Goal: Find specific page/section: Find specific page/section

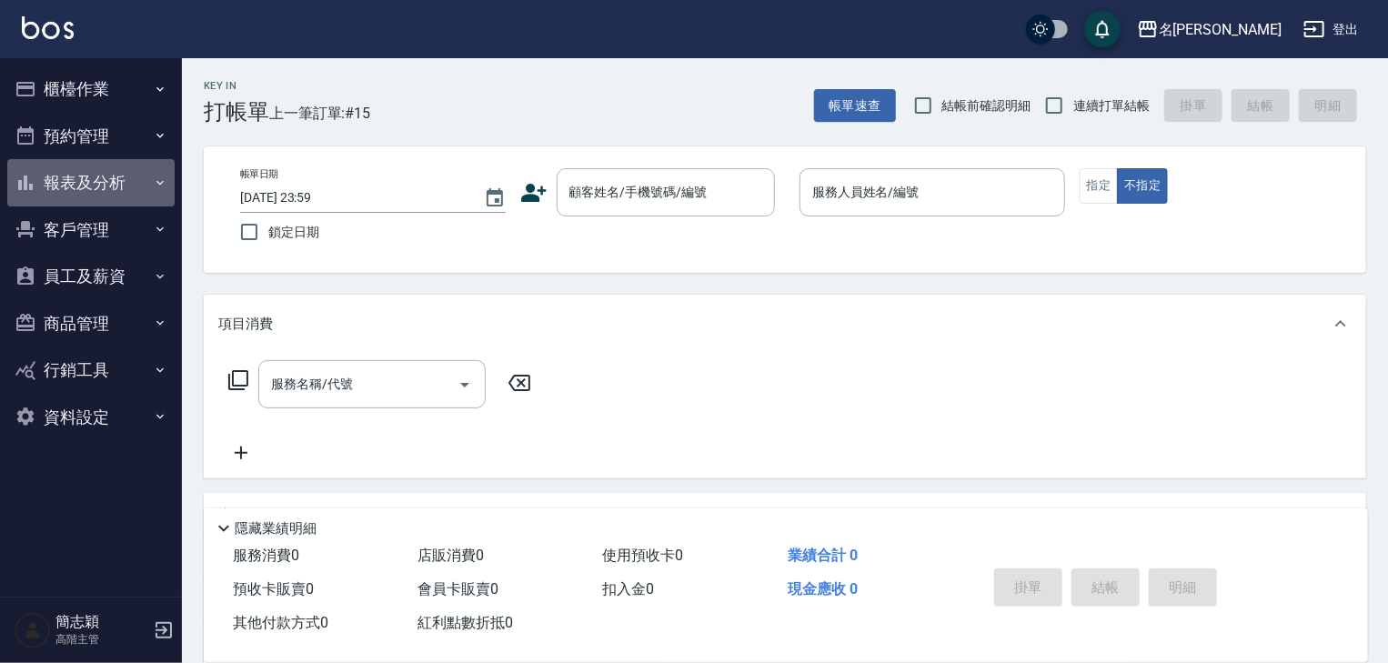
click at [157, 180] on icon "button" at bounding box center [160, 183] width 15 height 15
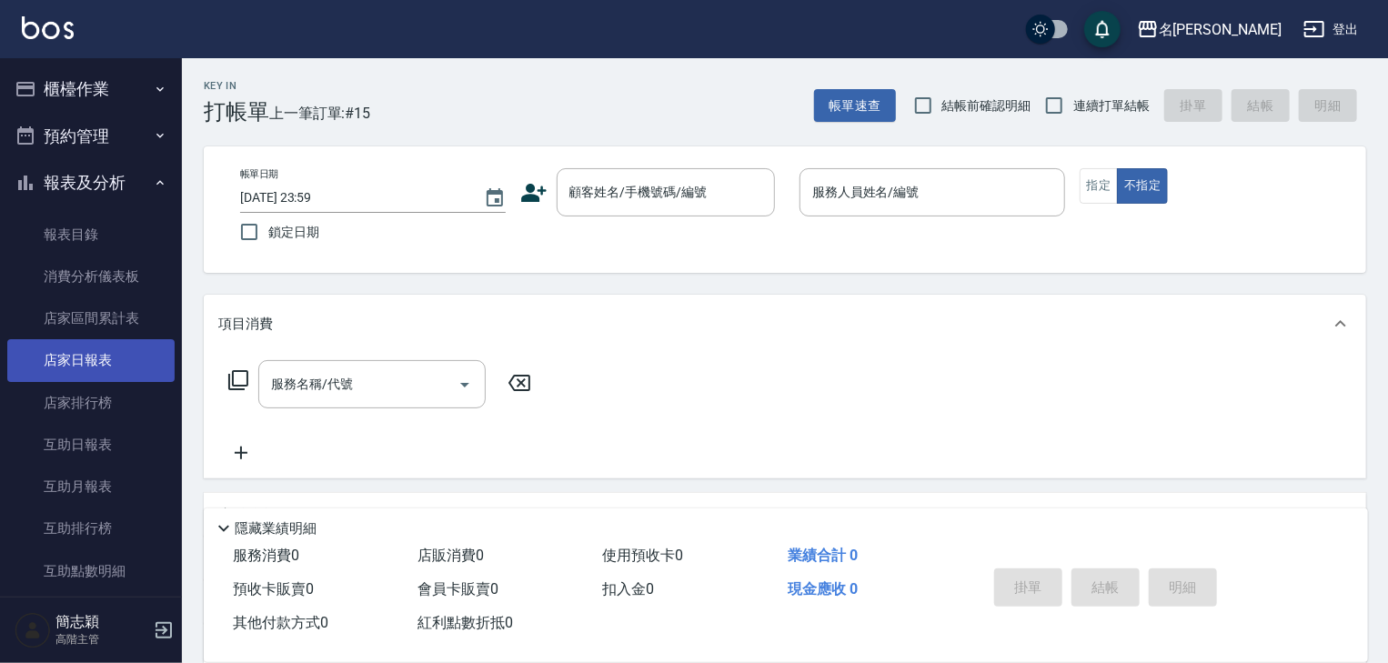
click at [89, 352] on link "店家日報表" at bounding box center [90, 360] width 167 height 42
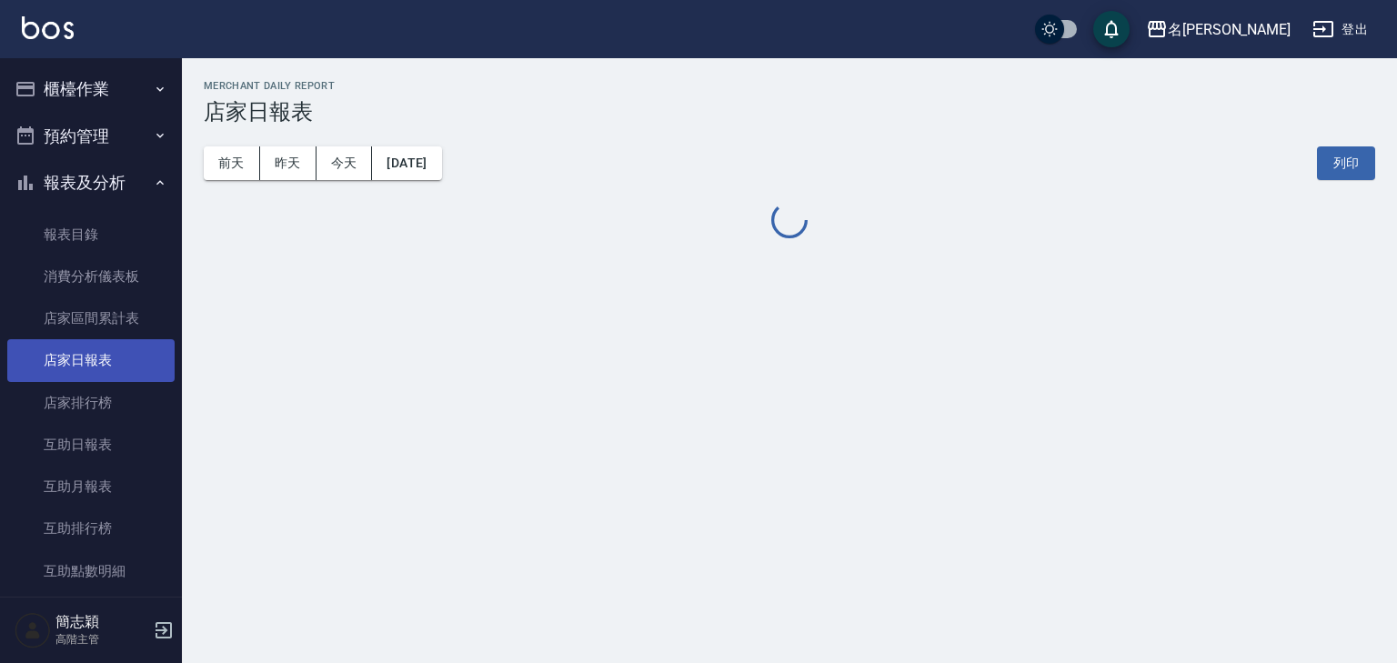
click at [89, 350] on link "店家日報表" at bounding box center [90, 360] width 167 height 42
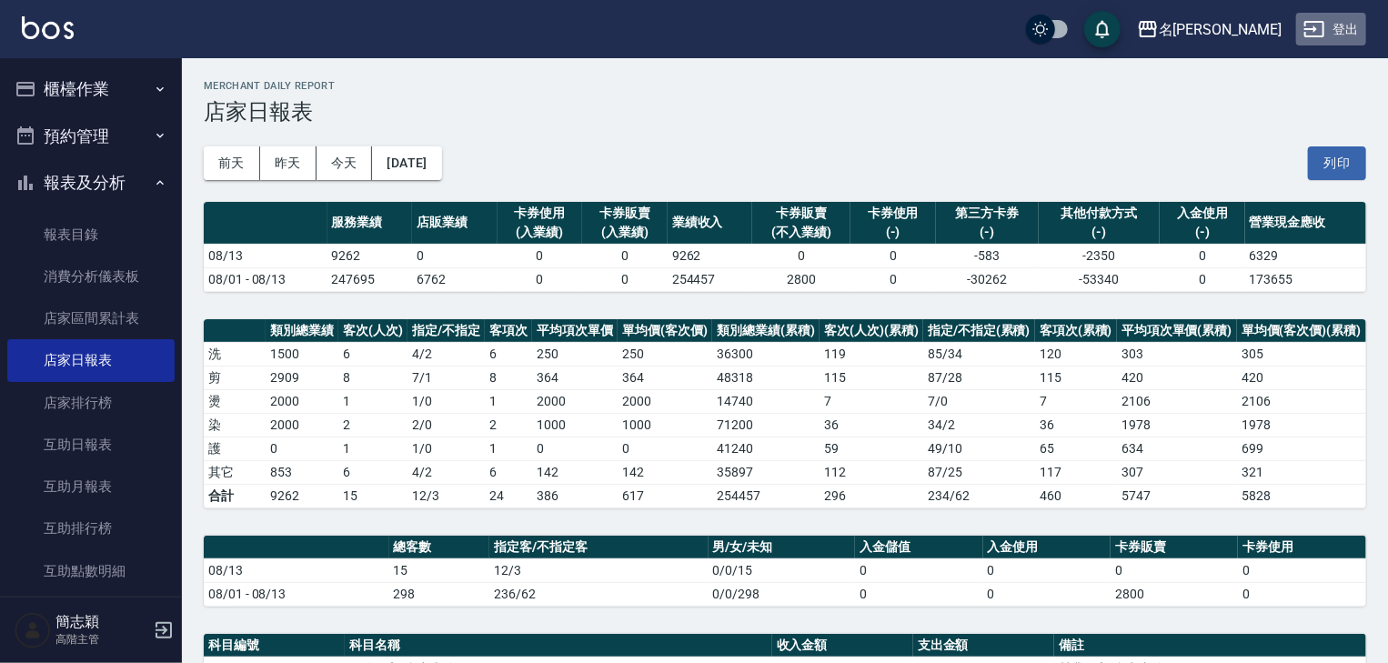
click at [1349, 20] on button "登出" at bounding box center [1331, 30] width 70 height 34
